Goal: Task Accomplishment & Management: Complete application form

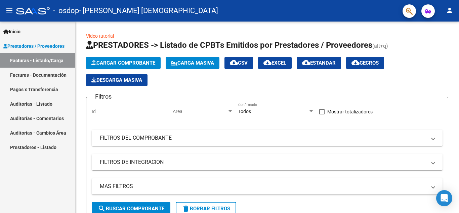
click at [60, 89] on link "Pagos x Transferencia" at bounding box center [37, 89] width 75 height 14
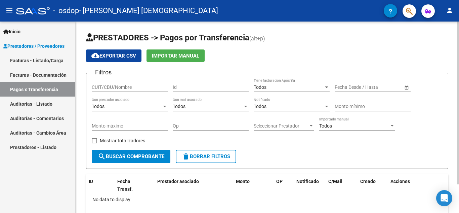
click at [119, 55] on span "cloud_download Exportar CSV" at bounding box center [113, 56] width 45 height 6
click at [199, 56] on span "Importar Manual" at bounding box center [175, 56] width 47 height 6
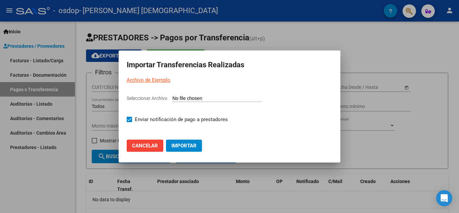
click at [194, 98] on input "Seleccionar Archivo" at bounding box center [216, 98] width 89 height 6
click at [154, 145] on span "Cancelar" at bounding box center [145, 145] width 26 height 6
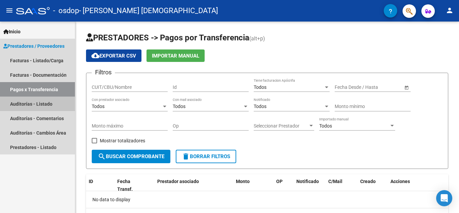
click at [62, 105] on link "Auditorías - Listado" at bounding box center [37, 103] width 75 height 14
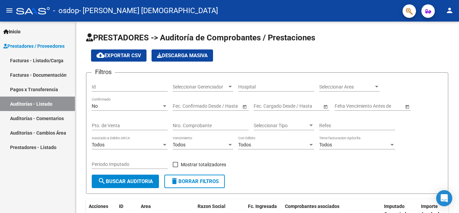
click at [58, 118] on link "Auditorías - Comentarios" at bounding box center [37, 118] width 75 height 14
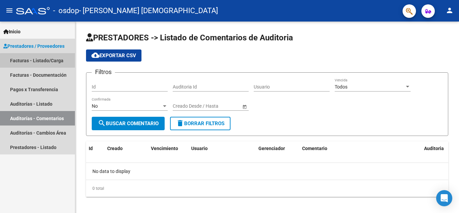
click at [56, 62] on link "Facturas - Listado/Carga" at bounding box center [37, 60] width 75 height 14
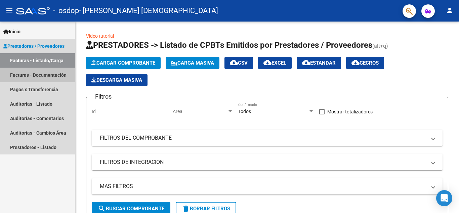
click at [67, 72] on link "Facturas - Documentación" at bounding box center [37, 75] width 75 height 14
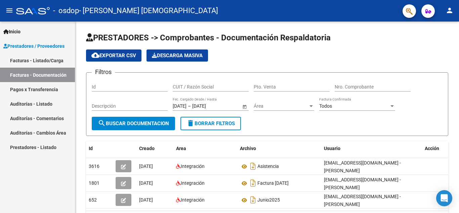
click at [56, 93] on link "Pagos x Transferencia" at bounding box center [37, 89] width 75 height 14
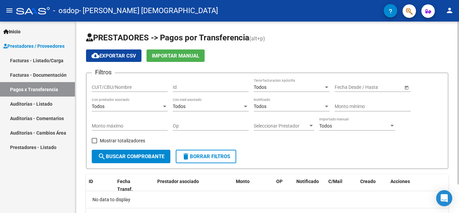
click at [171, 58] on button "Importar Manual" at bounding box center [175, 55] width 58 height 12
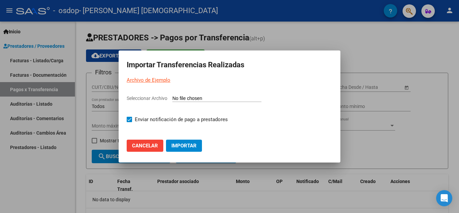
click at [171, 145] on span "Importar" at bounding box center [183, 145] width 25 height 6
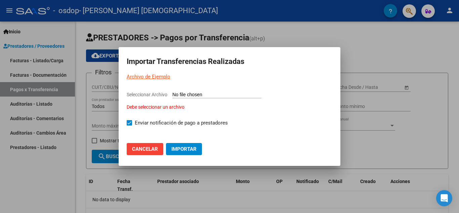
click at [159, 75] on link "Archivo de Ejemplo" at bounding box center [149, 77] width 44 height 6
click at [211, 94] on input "Seleccionar Archivo Debe seleccionar un archivo" at bounding box center [216, 95] width 89 height 6
click at [170, 111] on form "Seleccionar Archivo Debe seleccionar un archivo Enviar notificación de pago a p…" at bounding box center [230, 111] width 206 height 41
click at [171, 106] on div "Debe seleccionar un archivo" at bounding box center [230, 106] width 206 height 7
click at [172, 98] on input "Seleccionar Archivo Debe seleccionar un archivo" at bounding box center [216, 95] width 89 height 6
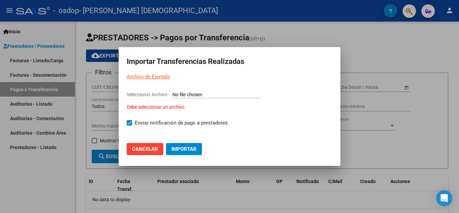
click at [158, 152] on button "Cancelar" at bounding box center [145, 149] width 37 height 12
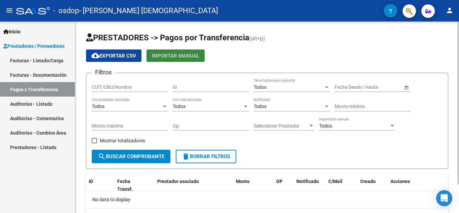
click at [165, 57] on span "Importar Manual" at bounding box center [175, 56] width 47 height 6
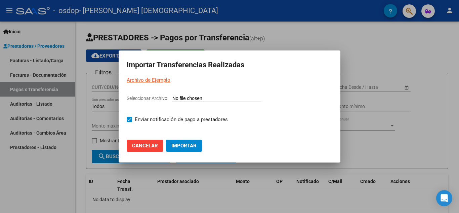
click at [155, 82] on link "Archivo de Ejemplo" at bounding box center [149, 80] width 44 height 6
click at [150, 148] on span "Cancelar" at bounding box center [145, 145] width 26 height 6
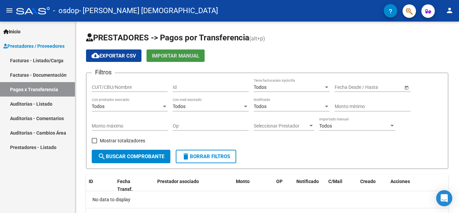
click at [29, 102] on link "Auditorías - Listado" at bounding box center [37, 103] width 75 height 14
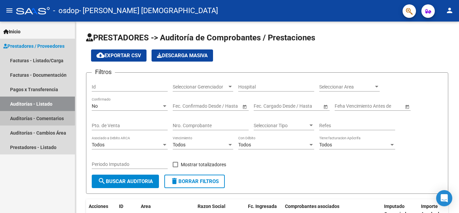
click at [29, 114] on link "Auditorías - Comentarios" at bounding box center [37, 118] width 75 height 14
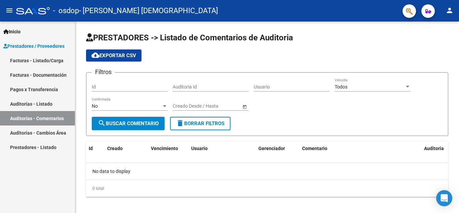
click at [31, 128] on link "Auditorías - Cambios Área" at bounding box center [37, 132] width 75 height 14
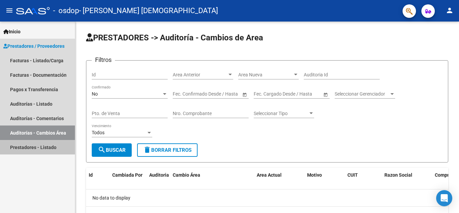
click at [35, 143] on link "Prestadores - Listado" at bounding box center [37, 147] width 75 height 14
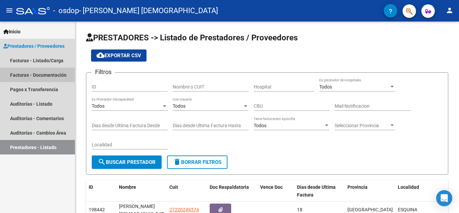
click at [41, 75] on link "Facturas - Documentación" at bounding box center [37, 75] width 75 height 14
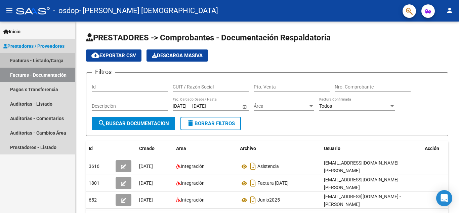
click at [40, 60] on link "Facturas - Listado/Carga" at bounding box center [37, 60] width 75 height 14
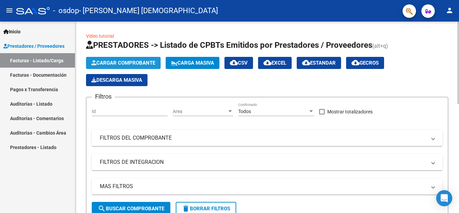
click at [148, 61] on span "Cargar Comprobante" at bounding box center [123, 63] width 64 height 6
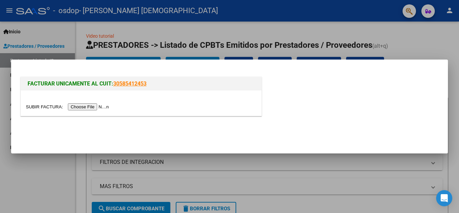
click at [102, 106] on input "file" at bounding box center [68, 106] width 85 height 7
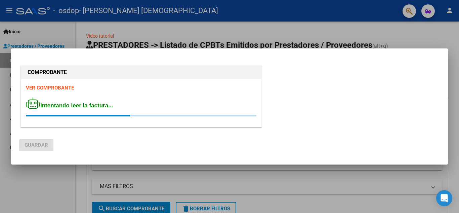
click at [246, 129] on div "COMPROBANTE VER COMPROBANTE Intentando leer la factura..." at bounding box center [141, 97] width 244 height 67
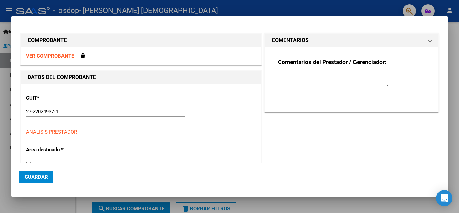
click at [238, 186] on div "COMPROBANTE VER COMPROBANTE DATOS DEL COMPROBANTE CUIT * 27-22024937-4 Ingresar…" at bounding box center [229, 106] width 459 height 213
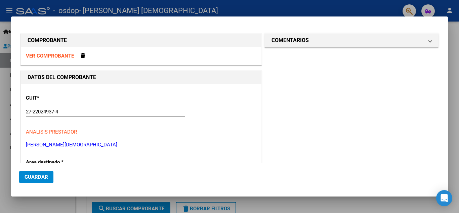
click at [387, 12] on div at bounding box center [229, 106] width 459 height 213
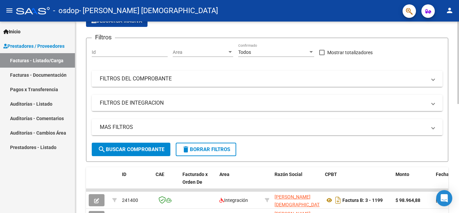
scroll to position [50, 0]
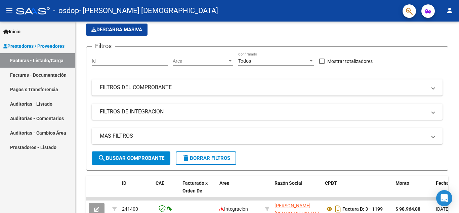
click at [38, 72] on link "Facturas - Documentación" at bounding box center [37, 75] width 75 height 14
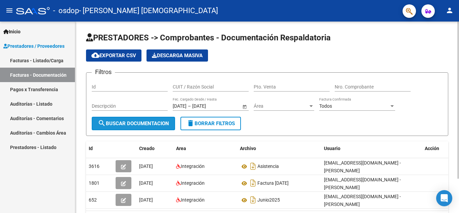
click at [153, 119] on button "search Buscar Documentacion" at bounding box center [133, 123] width 83 height 13
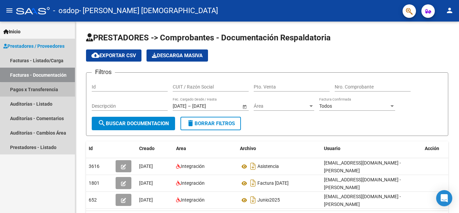
click at [62, 92] on link "Pagos x Transferencia" at bounding box center [37, 89] width 75 height 14
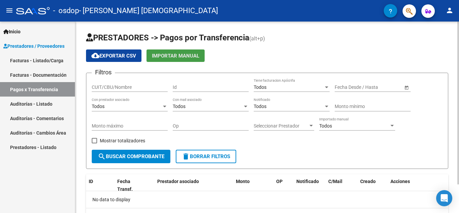
click at [172, 57] on span "Importar Manual" at bounding box center [175, 56] width 47 height 6
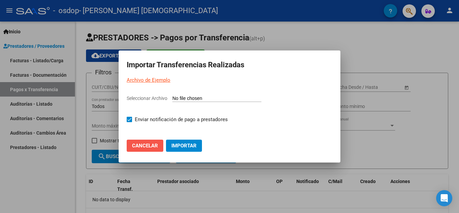
click at [154, 149] on button "Cancelar" at bounding box center [145, 145] width 37 height 12
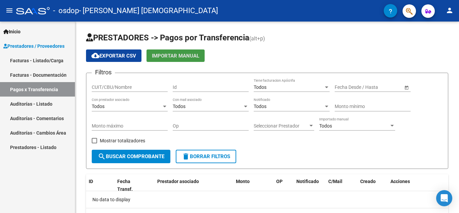
click at [57, 109] on link "Auditorías - Listado" at bounding box center [37, 103] width 75 height 14
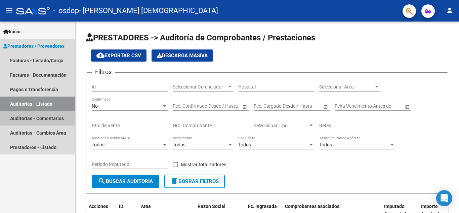
click at [59, 118] on link "Auditorías - Comentarios" at bounding box center [37, 118] width 75 height 14
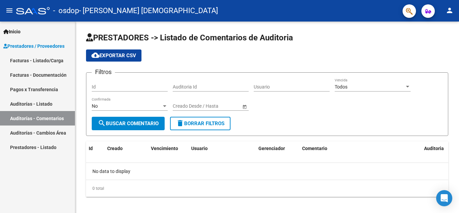
click at [58, 132] on link "Auditorías - Cambios Área" at bounding box center [37, 132] width 75 height 14
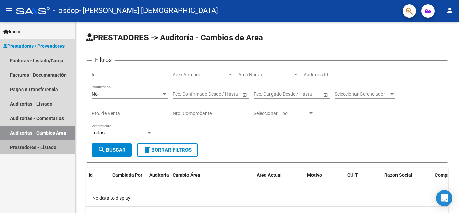
click at [58, 145] on link "Prestadores - Listado" at bounding box center [37, 147] width 75 height 14
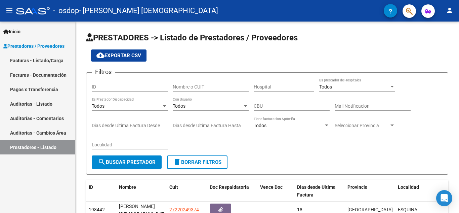
click at [26, 50] on link "Prestadores / Proveedores" at bounding box center [37, 46] width 75 height 14
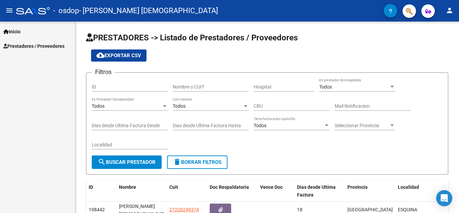
click at [38, 50] on link "Prestadores / Proveedores" at bounding box center [37, 46] width 75 height 14
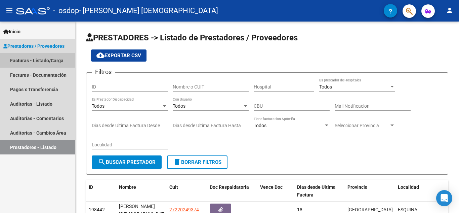
click at [42, 64] on link "Facturas - Listado/Carga" at bounding box center [37, 60] width 75 height 14
